Goal: Obtain resource: Download file/media

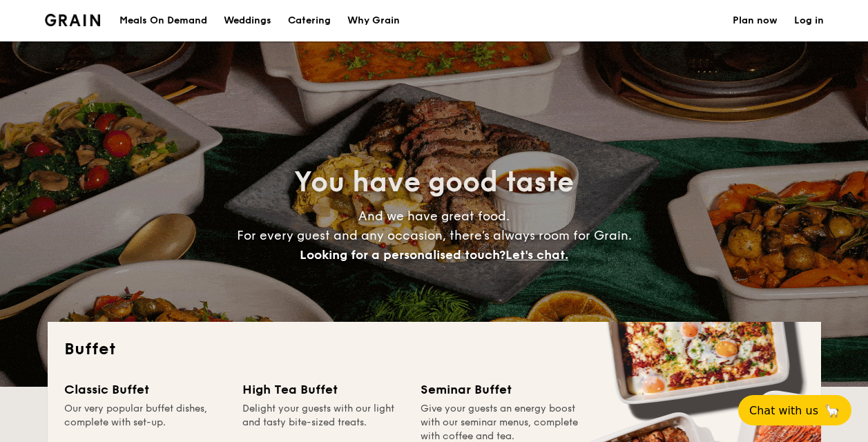
select select
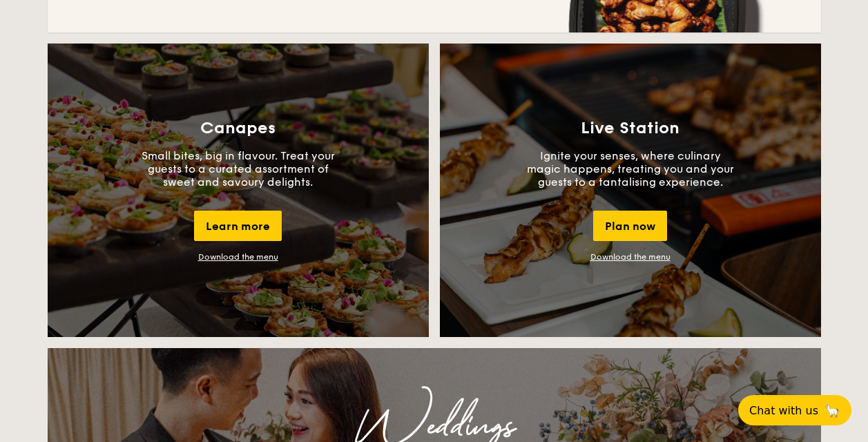
scroll to position [1211, 0]
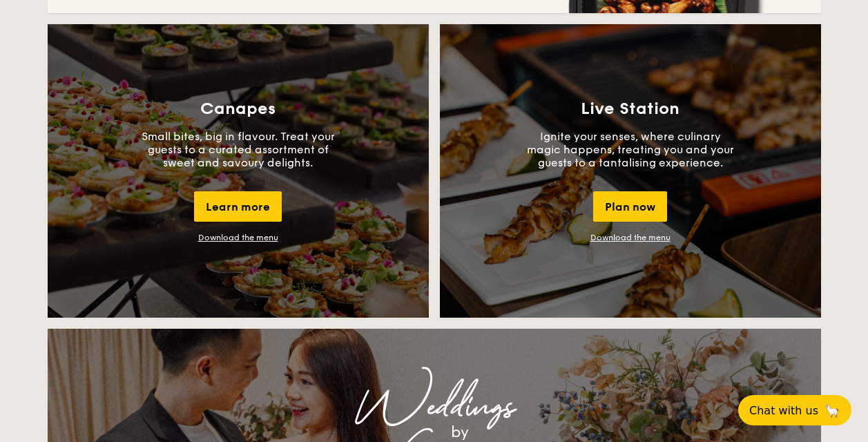
click at [258, 242] on link "Download the menu" at bounding box center [238, 238] width 80 height 10
click at [328, 81] on div "Canapes Small bites, big in flavour. Treat your guests to a curated assortment …" at bounding box center [238, 170] width 381 height 293
click at [234, 198] on div "Learn more" at bounding box center [238, 206] width 88 height 30
click at [628, 115] on h3 "Live Station" at bounding box center [630, 108] width 99 height 19
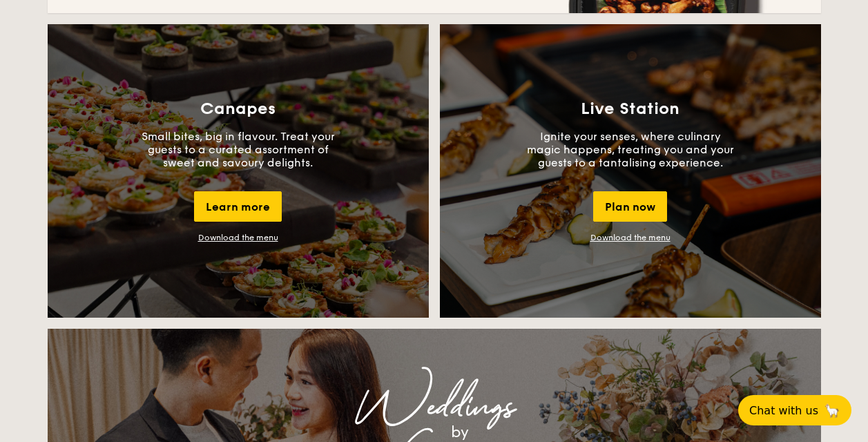
click at [657, 104] on h3 "Live Station" at bounding box center [630, 108] width 99 height 19
click at [623, 212] on div "Plan now" at bounding box center [630, 206] width 74 height 30
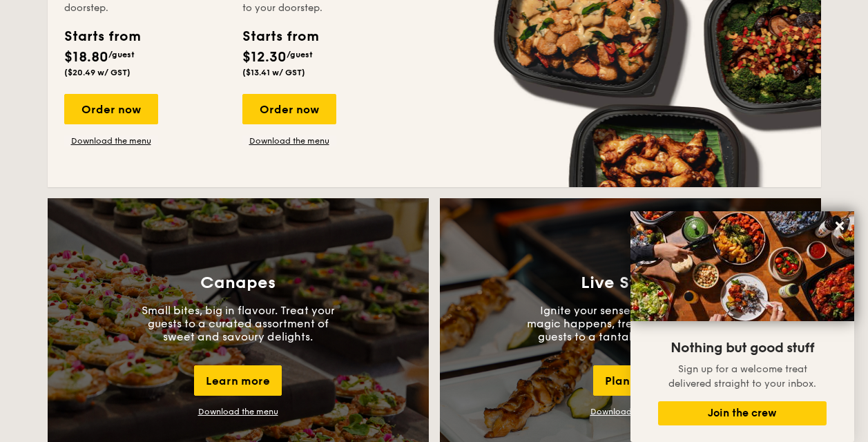
scroll to position [1045, 0]
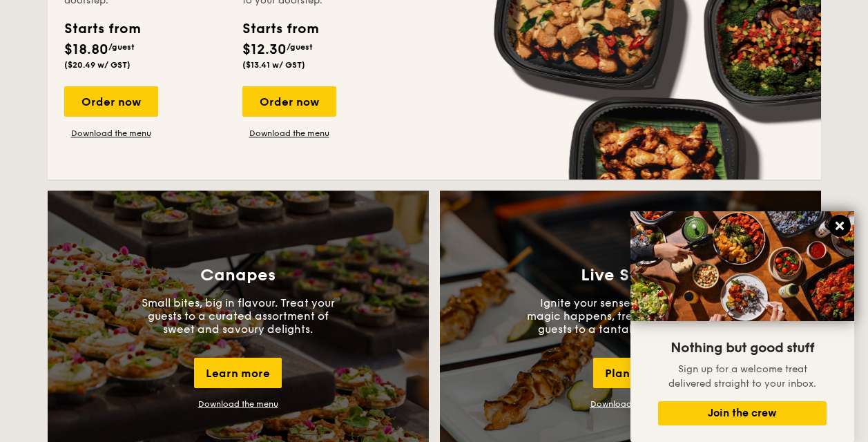
click at [837, 222] on icon at bounding box center [839, 226] width 12 height 12
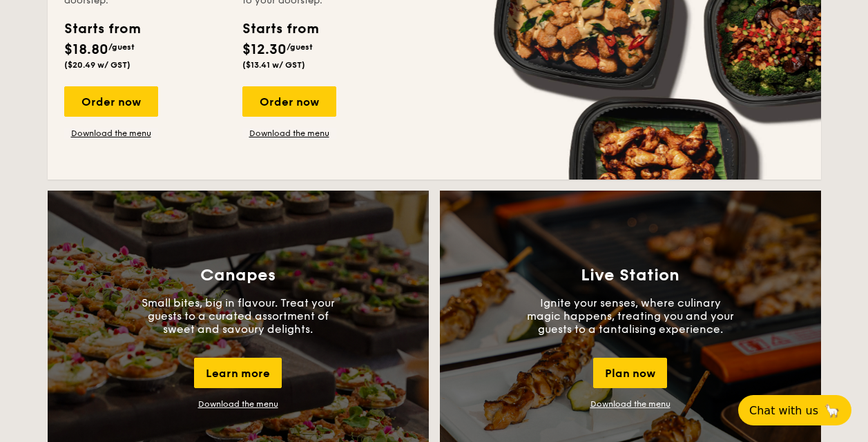
click at [611, 397] on div "Live Station Ignite your senses, where culinary magic happens, treating you and…" at bounding box center [630, 337] width 381 height 293
click at [606, 402] on link "Download the menu" at bounding box center [630, 404] width 80 height 10
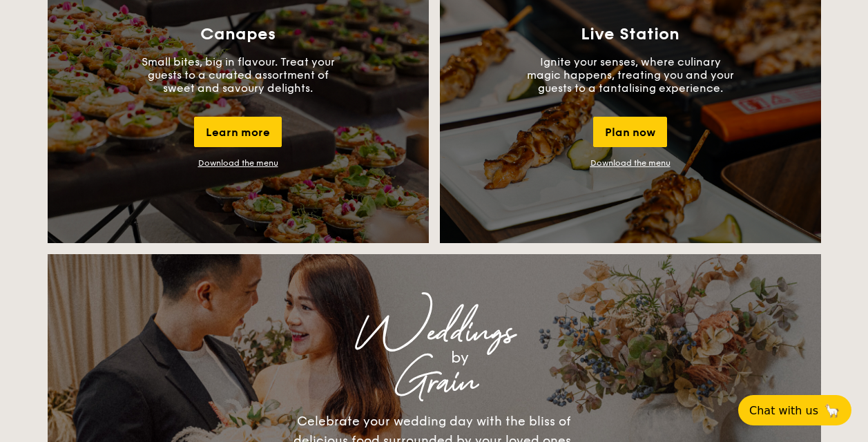
scroll to position [1282, 0]
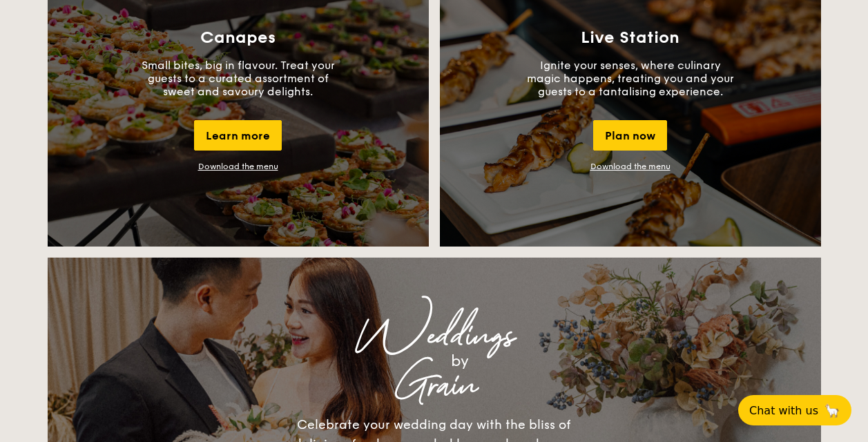
click at [592, 312] on div "Weddings by Grain Celebrate your wedding day with the bliss of delicious food s…" at bounding box center [434, 396] width 552 height 210
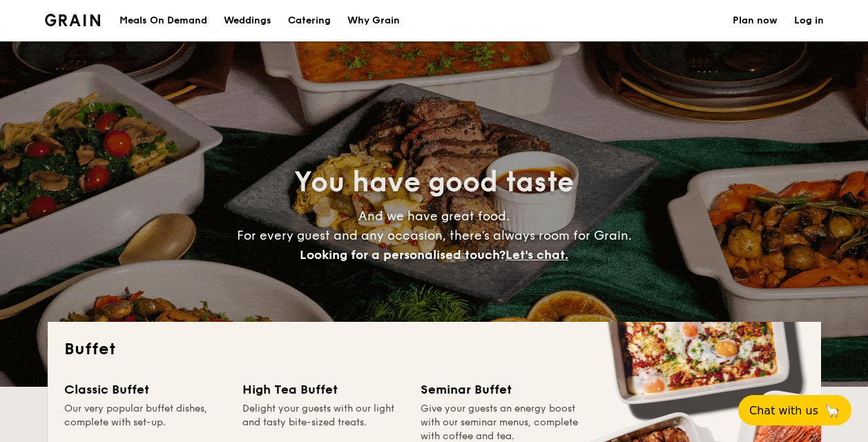
select select
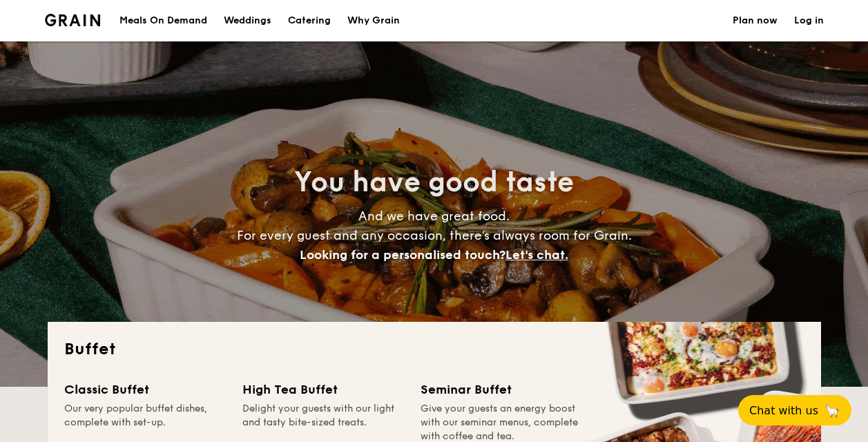
click at [452, 389] on div "Seminar Buffet" at bounding box center [501, 389] width 162 height 19
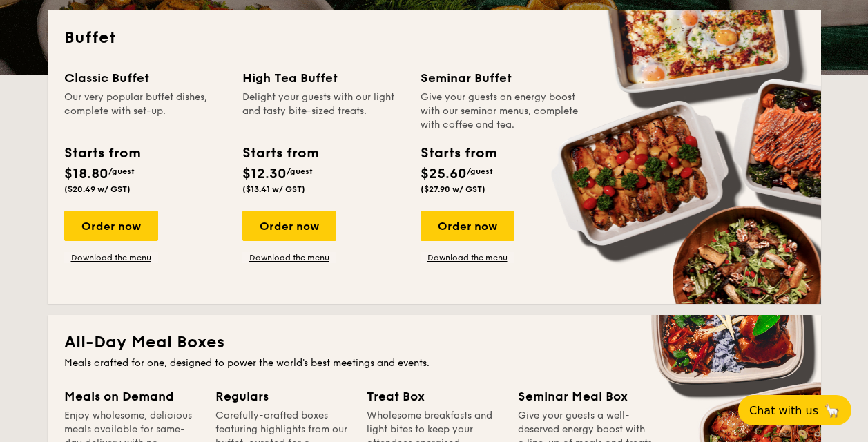
scroll to position [307, 0]
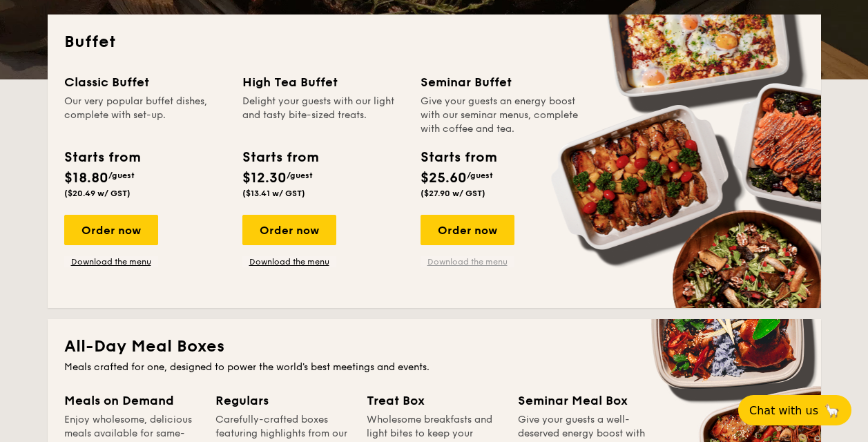
click at [449, 260] on link "Download the menu" at bounding box center [467, 261] width 94 height 11
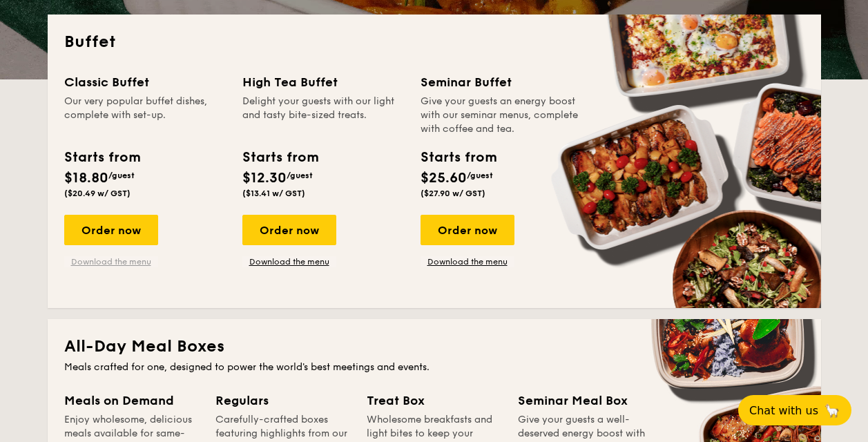
click at [112, 261] on link "Download the menu" at bounding box center [111, 261] width 94 height 11
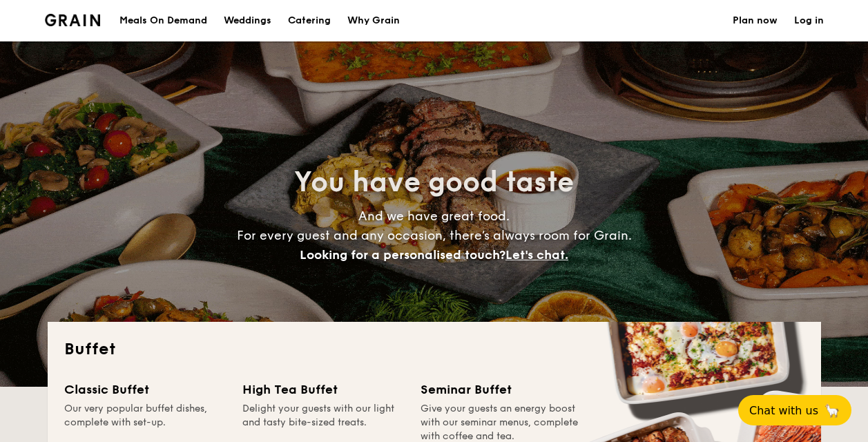
select select
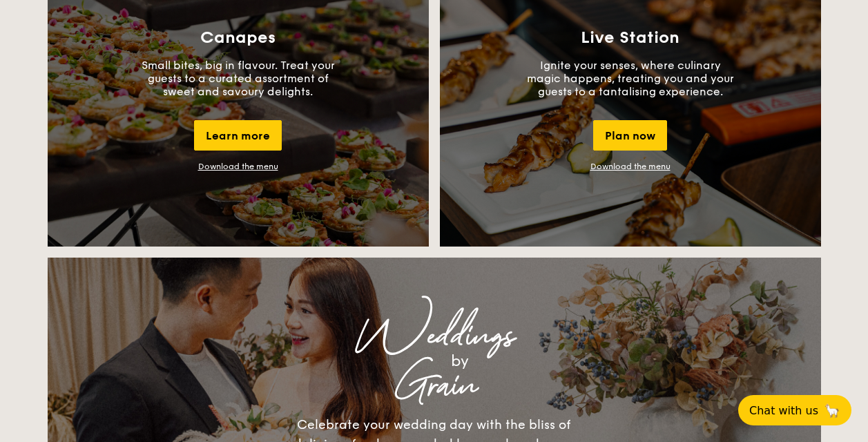
click at [863, 177] on div "Buffet Classic Buffet Our very popular buffet dishes, complete with set-up. Sta…" at bounding box center [434, 387] width 868 height 2695
drag, startPoint x: 863, startPoint y: 177, endPoint x: 867, endPoint y: 189, distance: 13.1
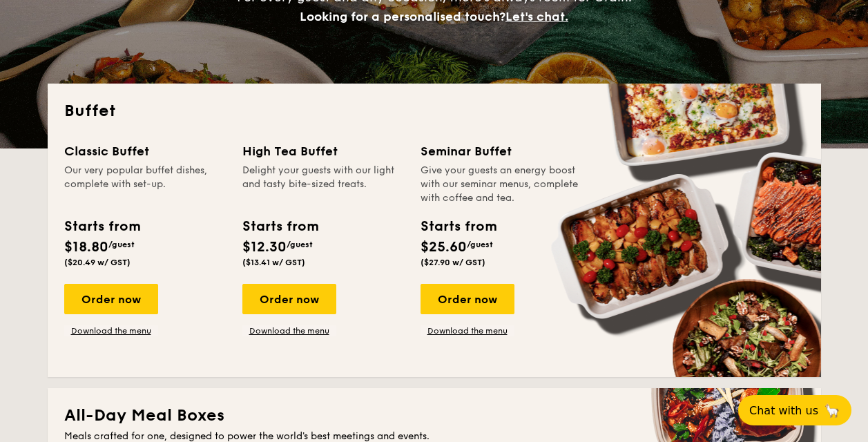
scroll to position [246, 0]
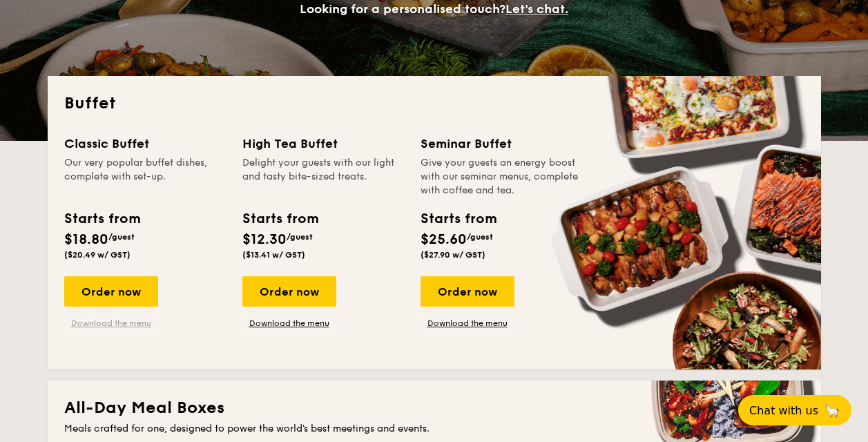
click at [126, 320] on link "Download the menu" at bounding box center [111, 323] width 94 height 11
